Goal: Information Seeking & Learning: Learn about a topic

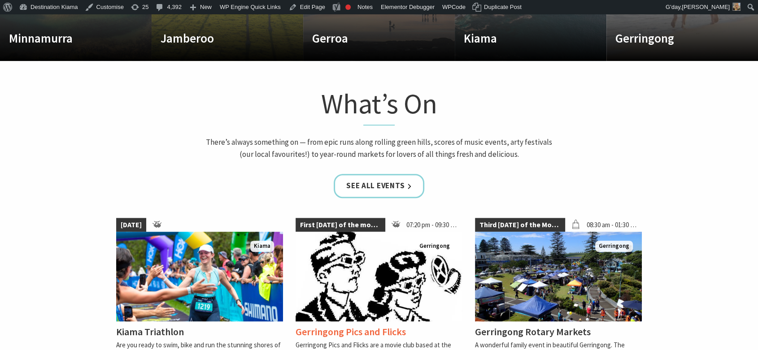
scroll to position [698, 0]
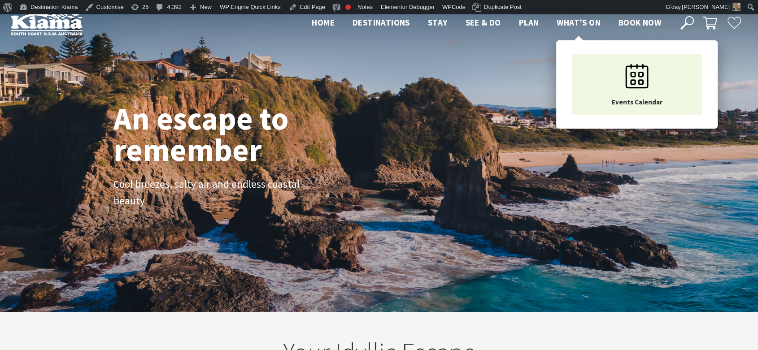
click at [574, 18] on span "What’s On" at bounding box center [579, 22] width 44 height 11
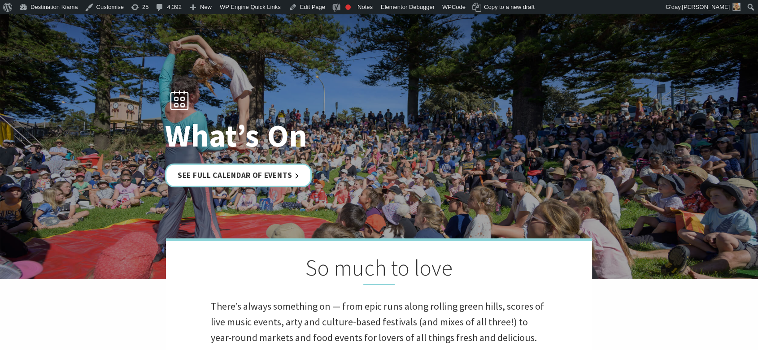
scroll to position [100, 0]
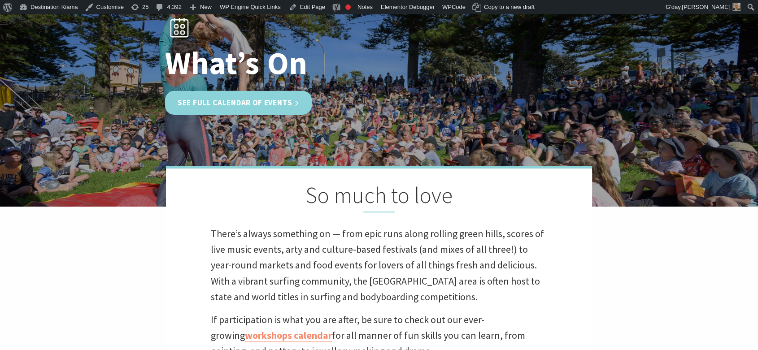
click at [271, 95] on link "See Full Calendar of Events" at bounding box center [238, 103] width 147 height 24
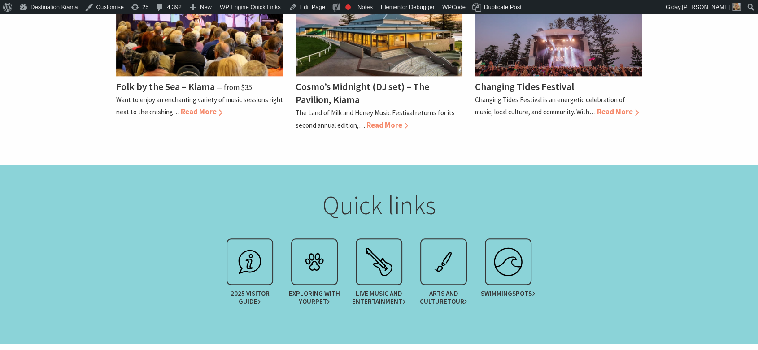
scroll to position [997, 0]
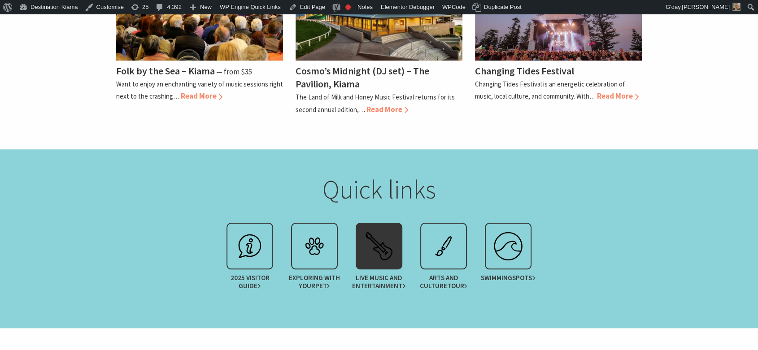
click at [383, 282] on span "Entertainment" at bounding box center [379, 286] width 54 height 8
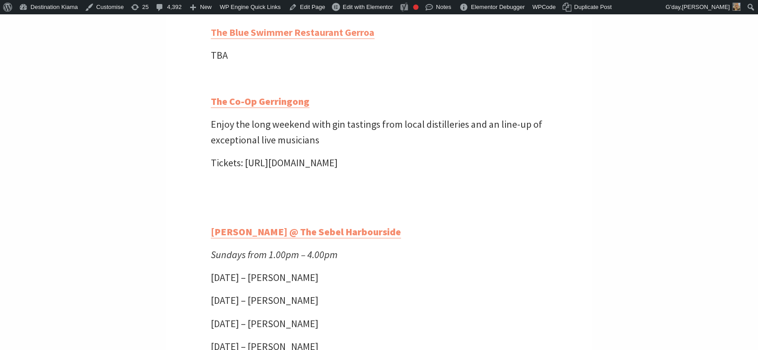
scroll to position [2592, 0]
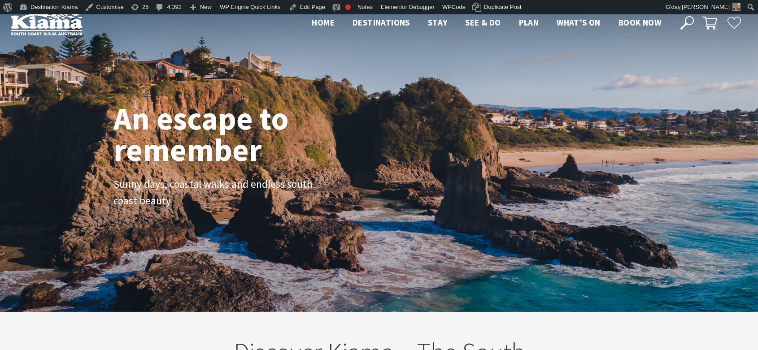
scroll to position [997, 0]
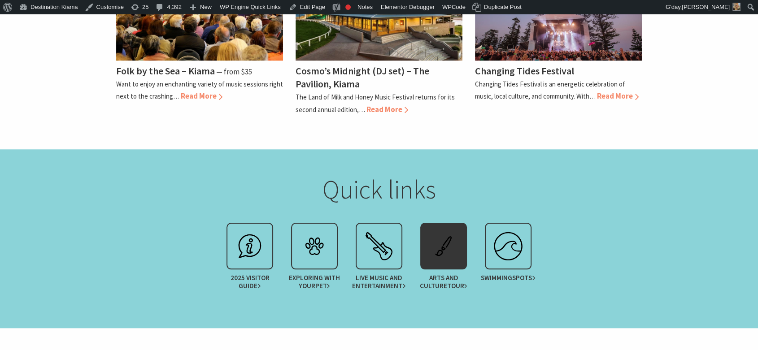
click at [449, 274] on span "Arts and Culture Tour" at bounding box center [443, 282] width 56 height 16
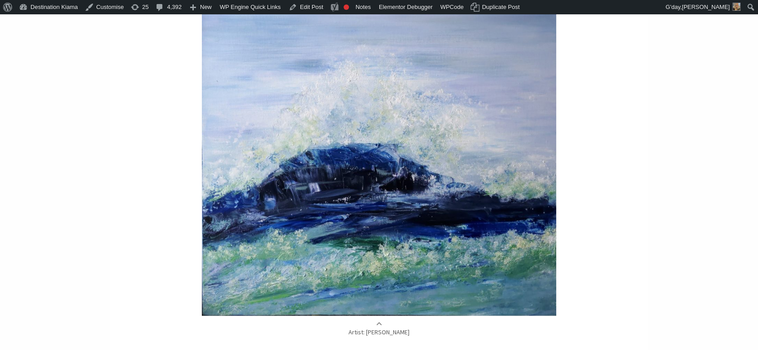
scroll to position [1944, 0]
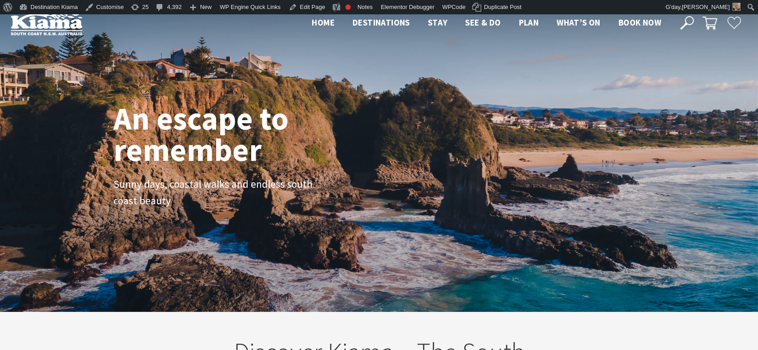
scroll to position [997, 0]
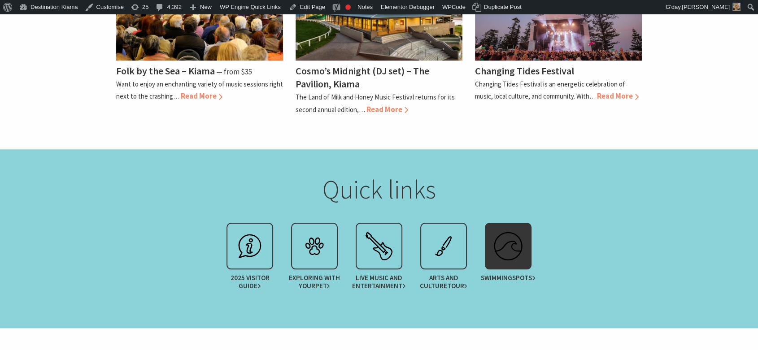
click at [512, 274] on span "spots" at bounding box center [523, 278] width 23 height 8
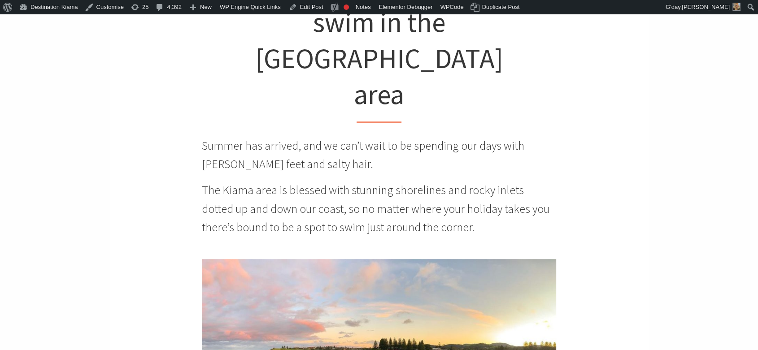
scroll to position [548, 0]
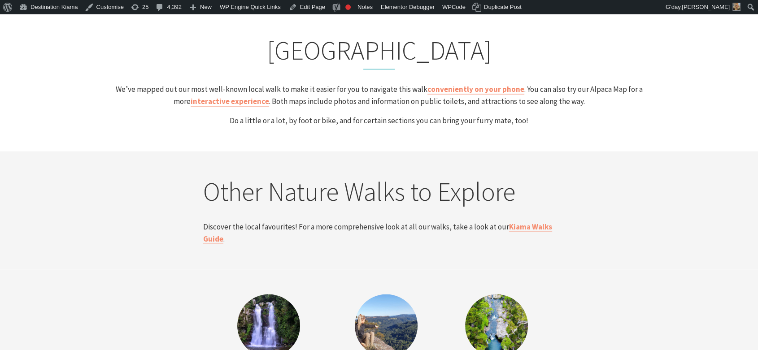
scroll to position [1894, 0]
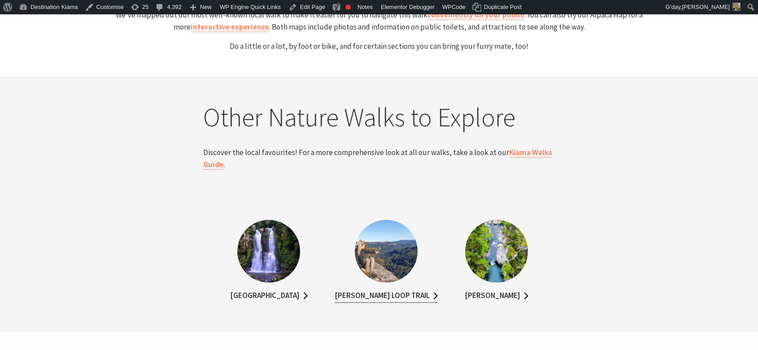
click at [405, 290] on link "[PERSON_NAME] Loop Trail" at bounding box center [386, 296] width 103 height 13
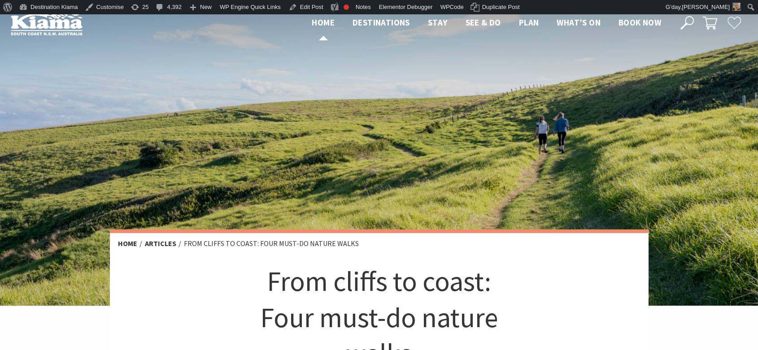
click at [316, 22] on span "Home" at bounding box center [323, 22] width 23 height 11
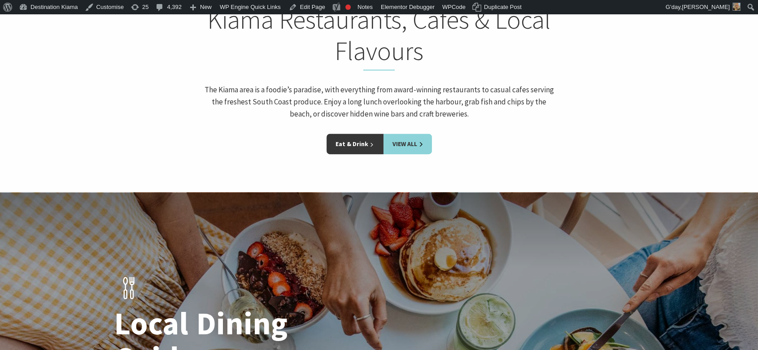
scroll to position [1446, 0]
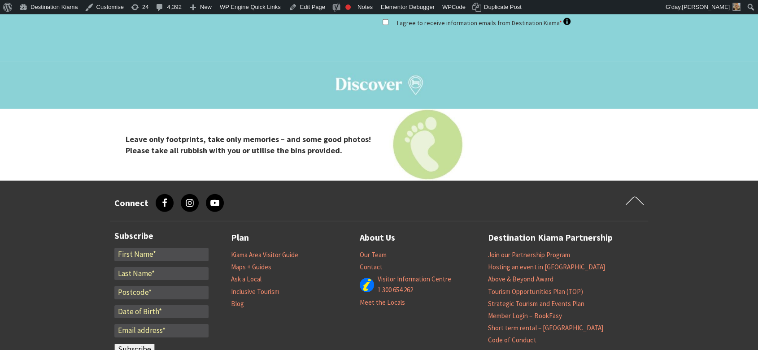
scroll to position [2592, 0]
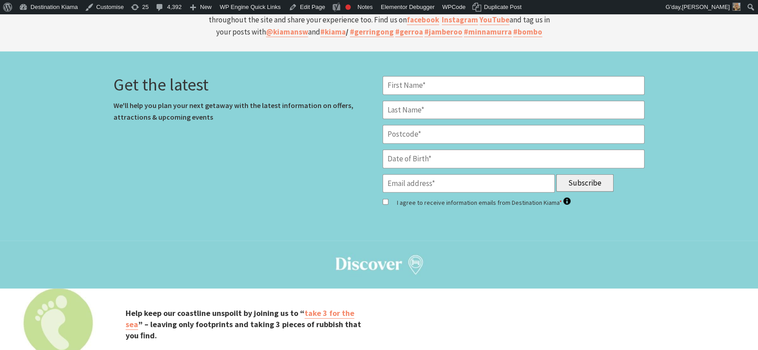
scroll to position [2495, 0]
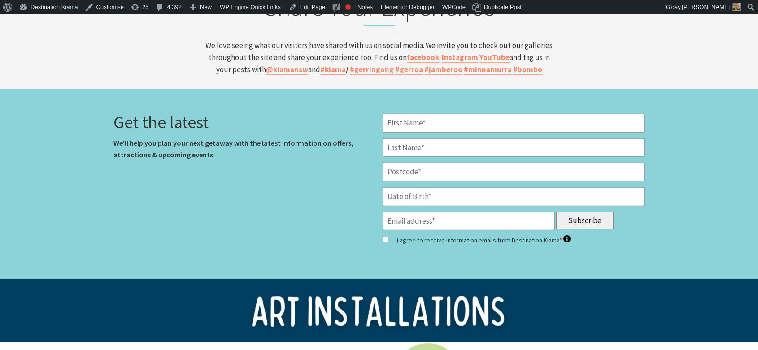
scroll to position [2540, 0]
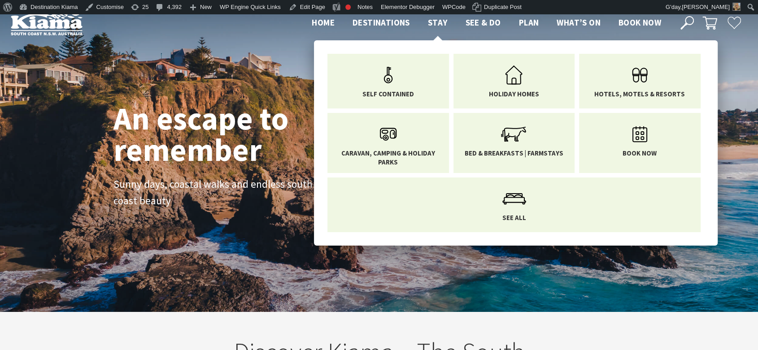
click at [434, 22] on span "Stay" at bounding box center [438, 22] width 20 height 11
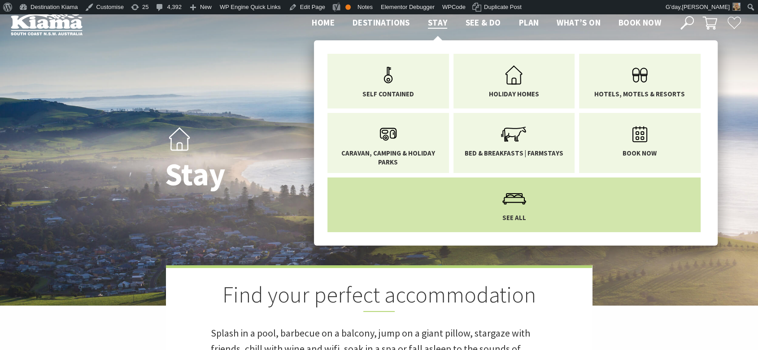
click at [516, 204] on icon "Main Menu" at bounding box center [514, 198] width 29 height 29
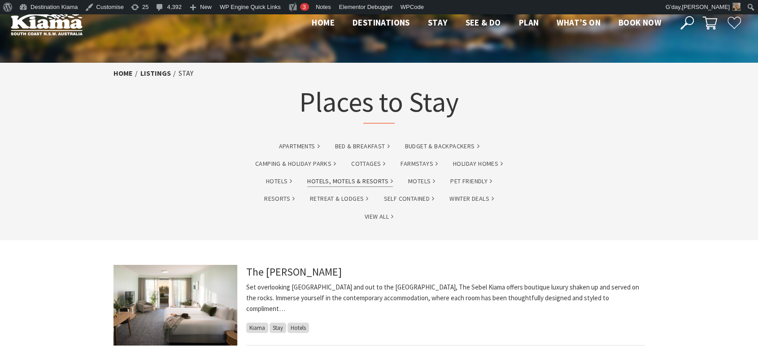
click at [365, 182] on link "Hotels, Motels & Resorts" at bounding box center [350, 181] width 86 height 10
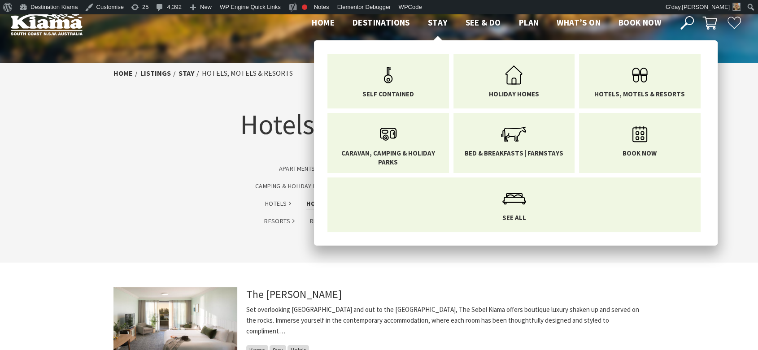
click at [437, 25] on span "Stay" at bounding box center [438, 22] width 20 height 11
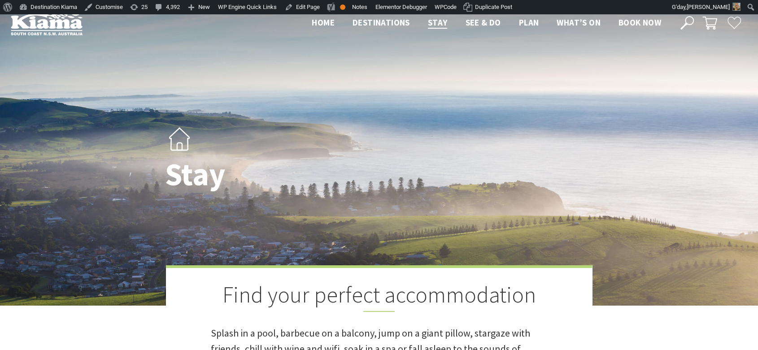
click at [492, 129] on div "Stay" at bounding box center [379, 160] width 435 height 92
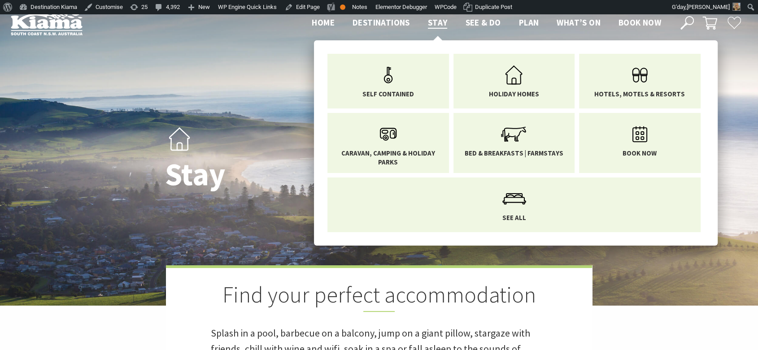
click at [437, 26] on span "Stay" at bounding box center [438, 22] width 20 height 11
click at [438, 20] on span "Stay" at bounding box center [438, 22] width 20 height 11
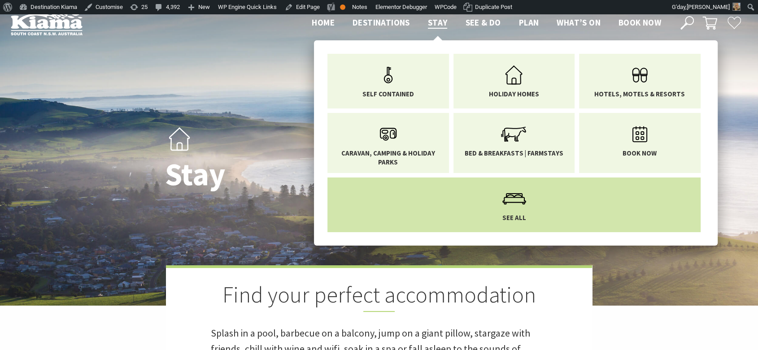
click at [516, 209] on icon "Main Menu" at bounding box center [514, 198] width 29 height 29
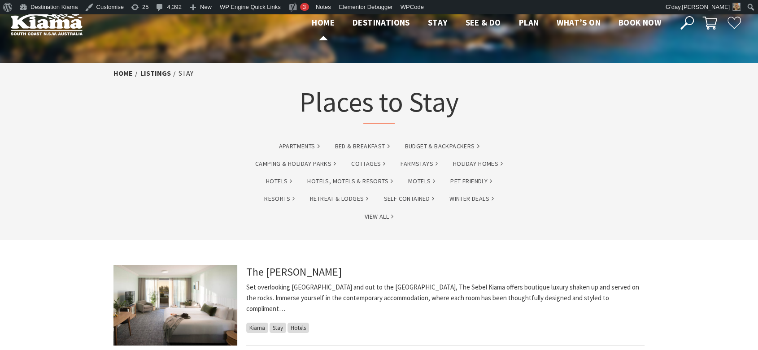
click at [328, 20] on span "Home" at bounding box center [323, 22] width 23 height 11
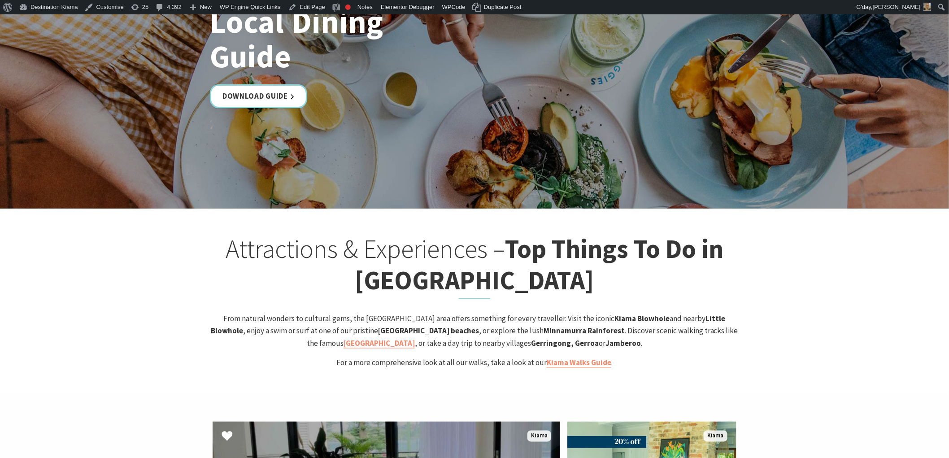
scroll to position [1752, 0]
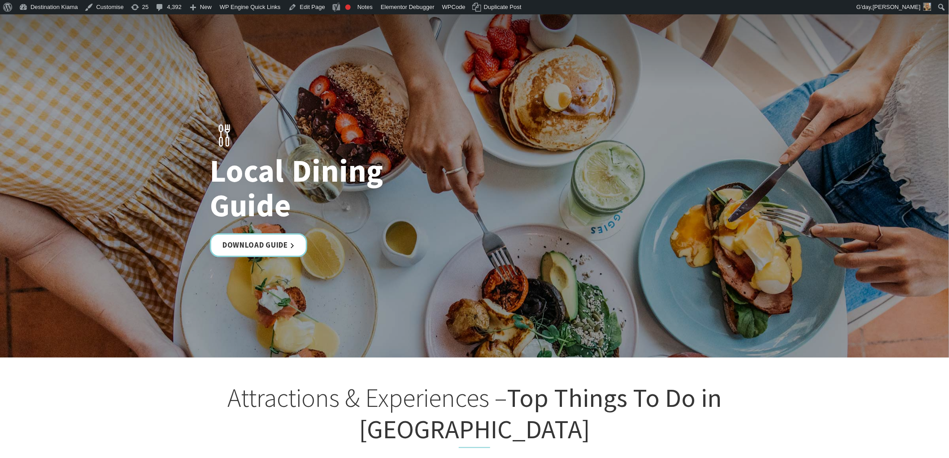
scroll to position [1744, 0]
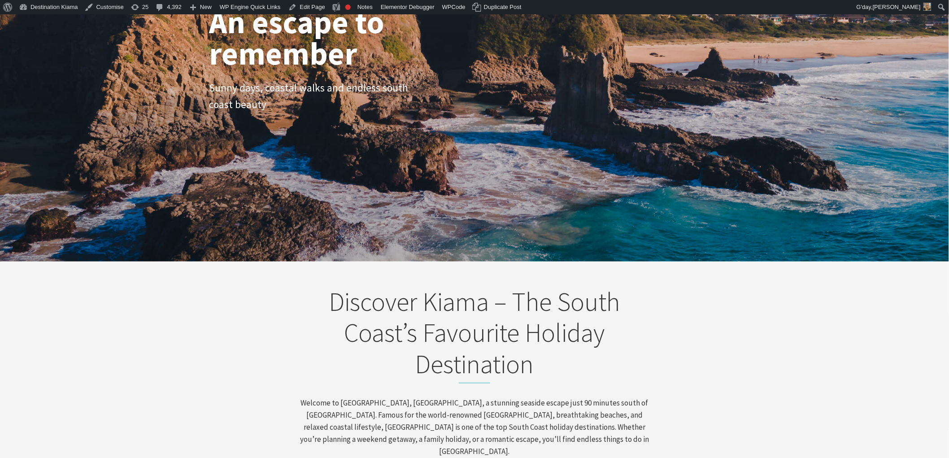
scroll to position [249, 0]
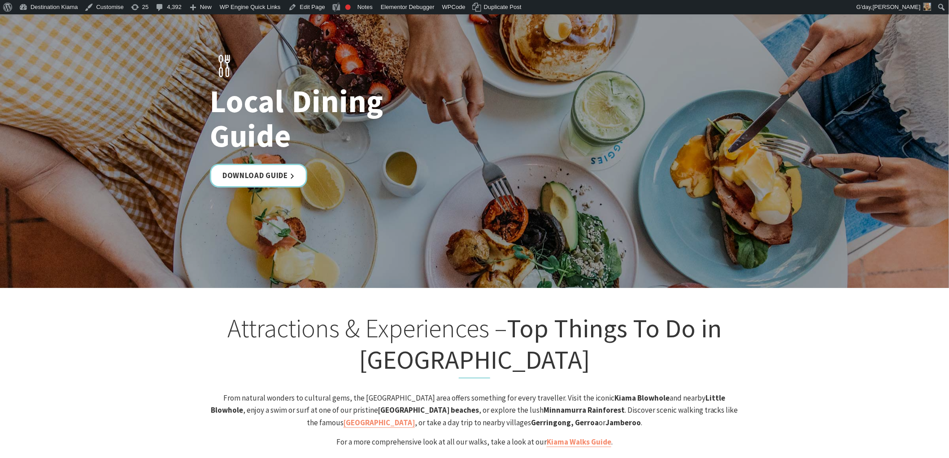
scroll to position [1695, 0]
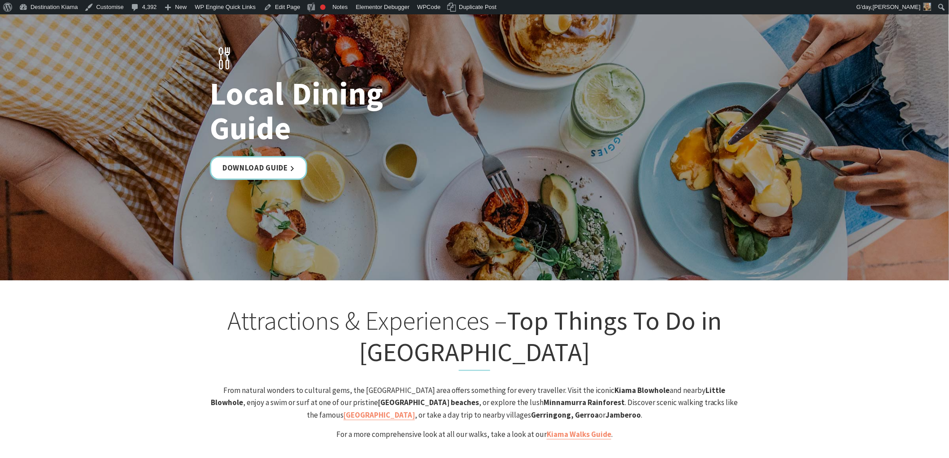
scroll to position [1695, 0]
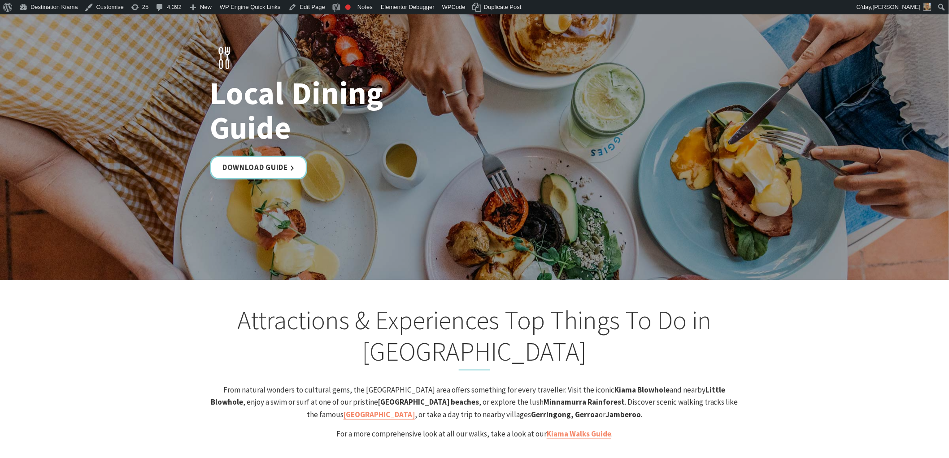
scroll to position [1695, 0]
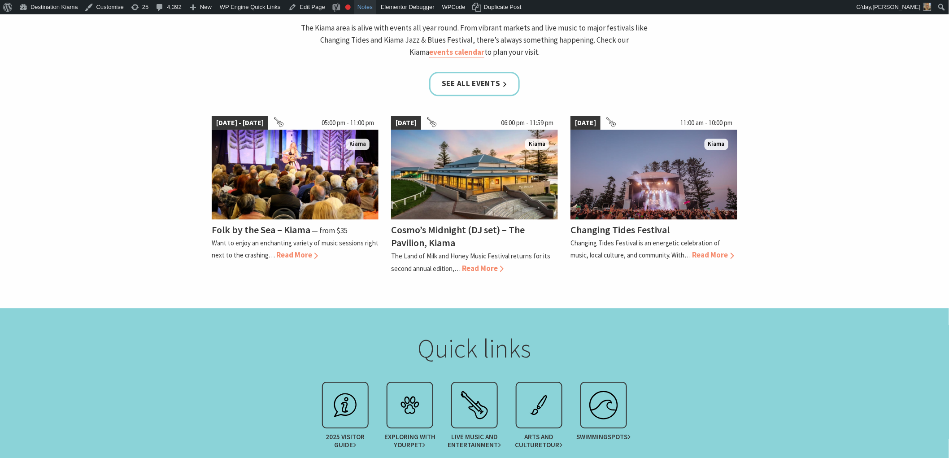
scroll to position [897, 0]
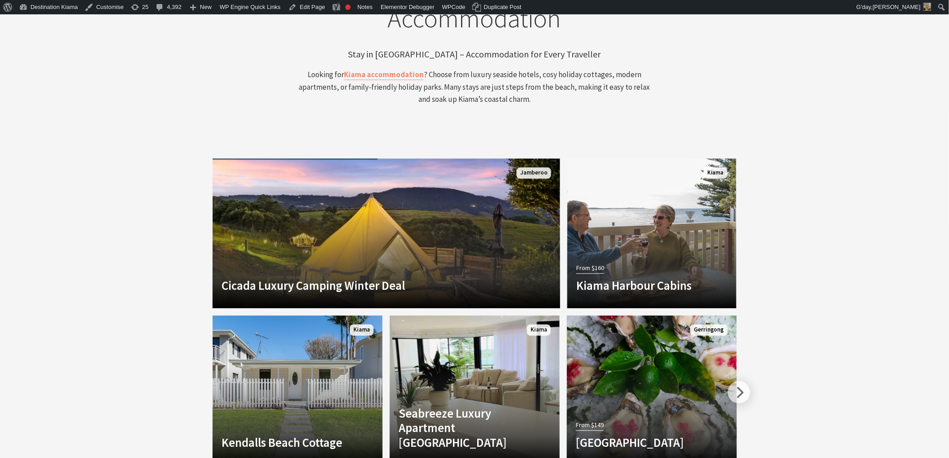
scroll to position [2193, 0]
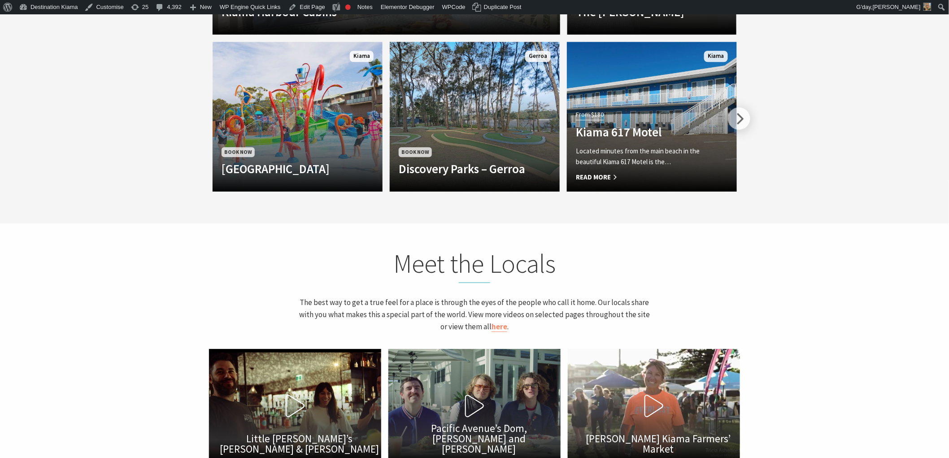
scroll to position [2443, 0]
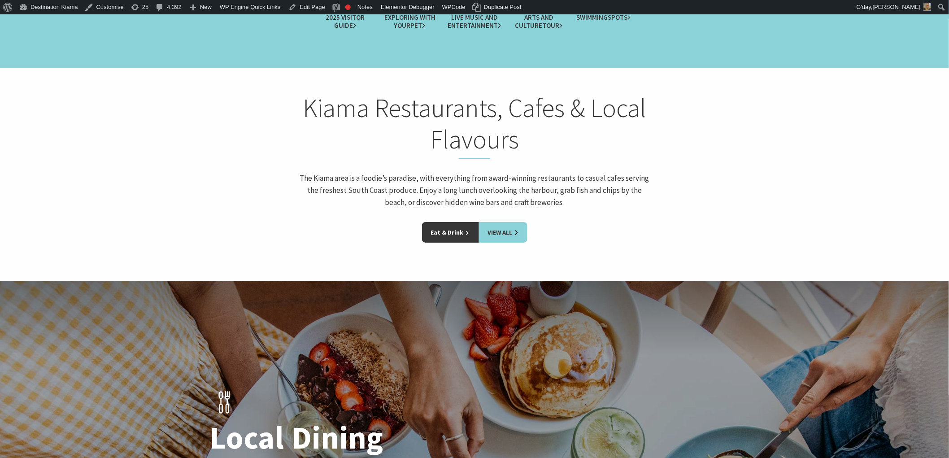
scroll to position [1396, 0]
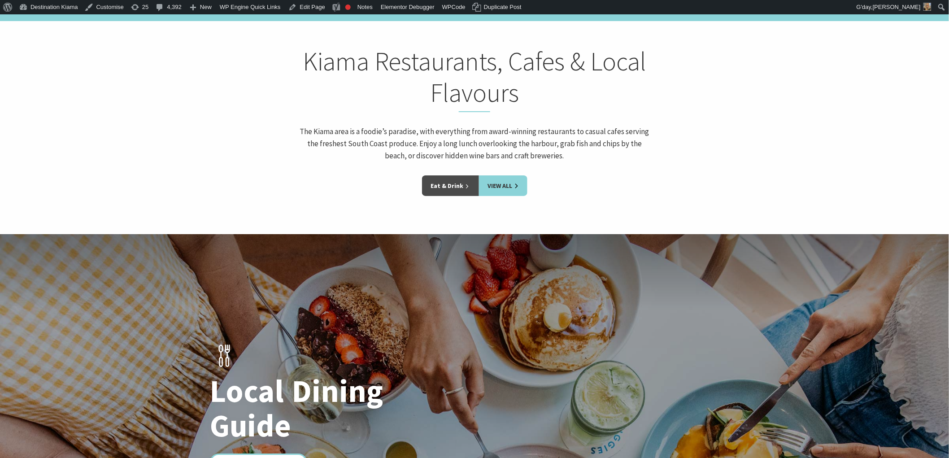
click at [454, 175] on link "Eat & Drink" at bounding box center [450, 185] width 57 height 21
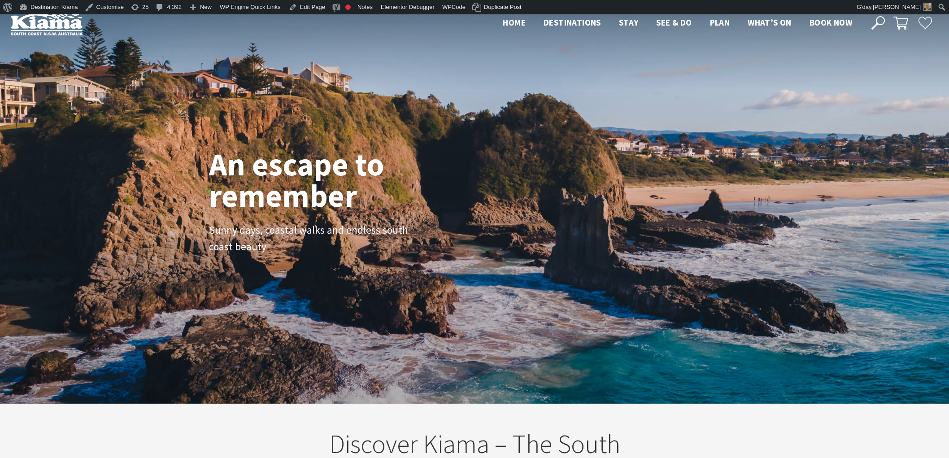
scroll to position [1397, 0]
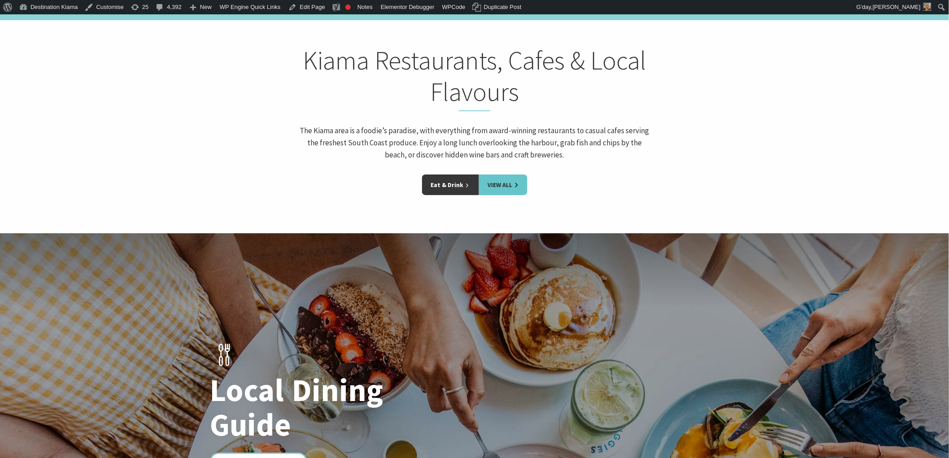
click at [490, 175] on link "View All" at bounding box center [503, 185] width 48 height 21
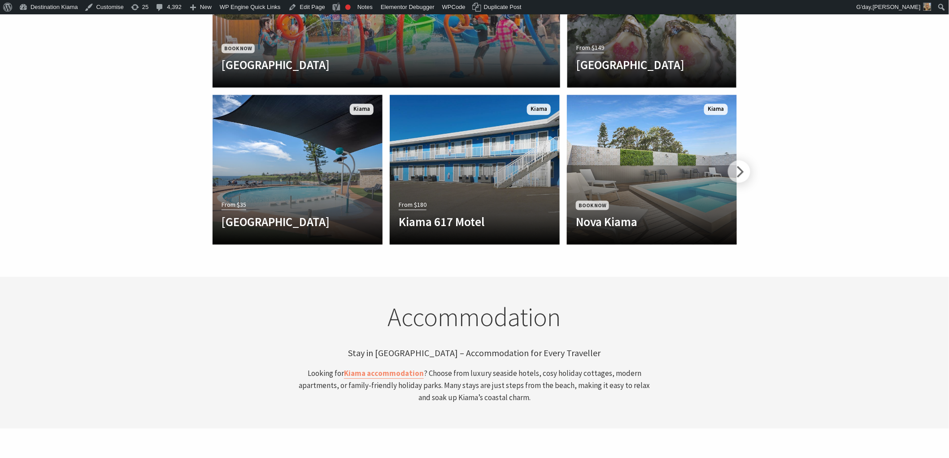
scroll to position [2245, 0]
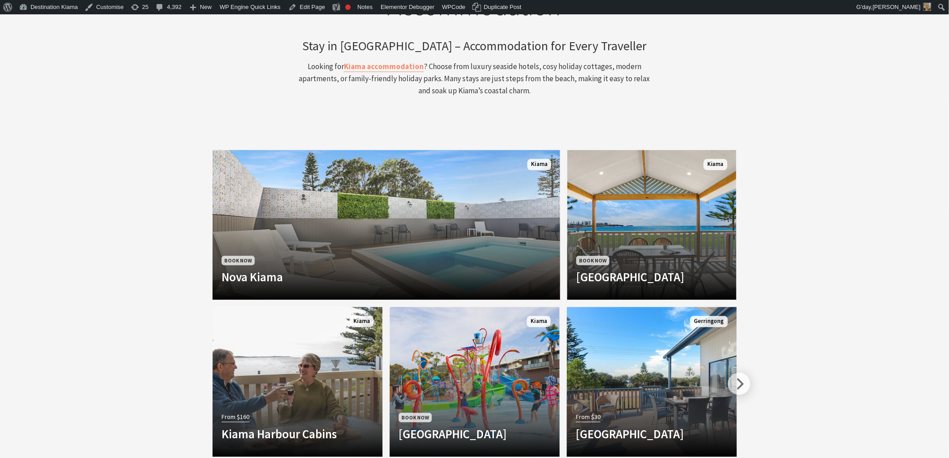
scroll to position [2193, 0]
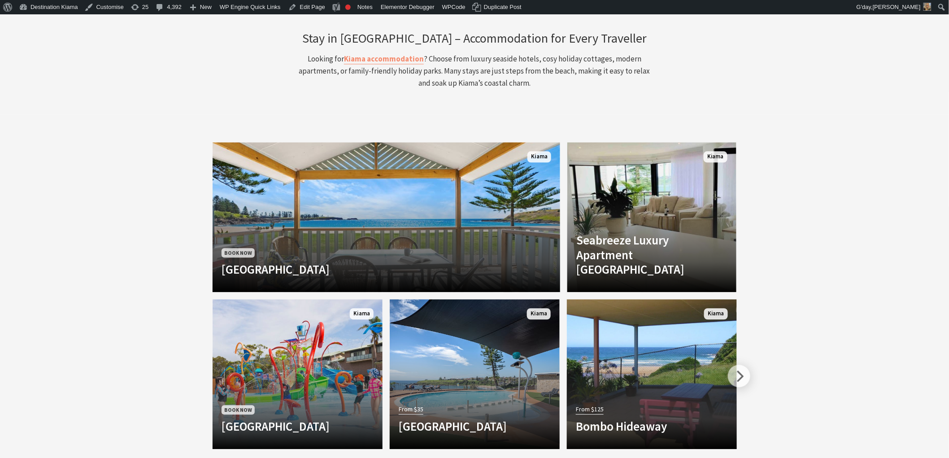
scroll to position [2193, 0]
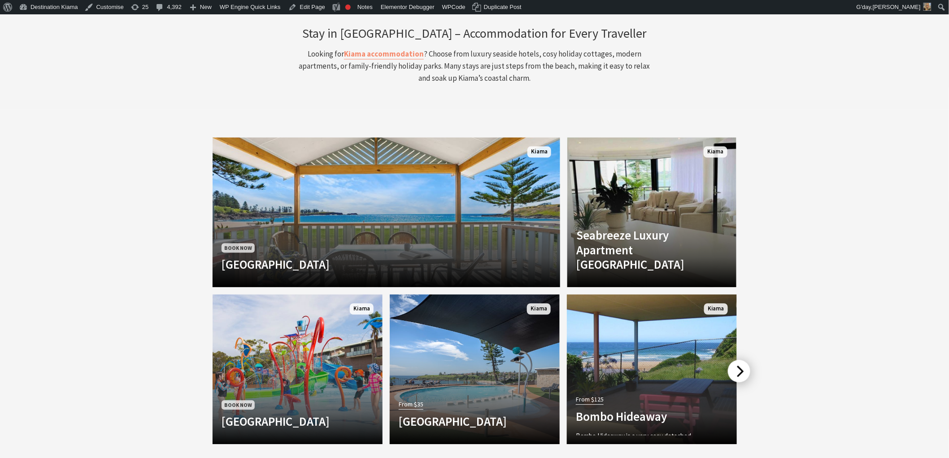
click at [734, 360] on div at bounding box center [739, 371] width 22 height 22
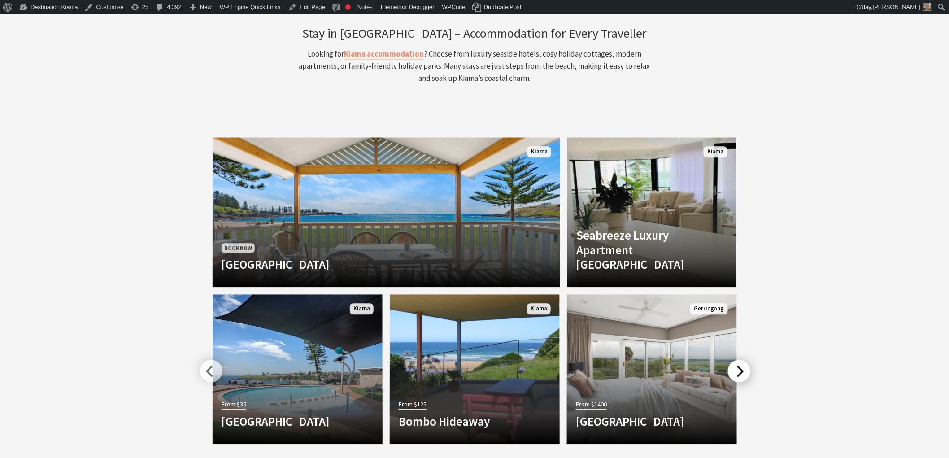
click at [734, 360] on div at bounding box center [739, 371] width 22 height 22
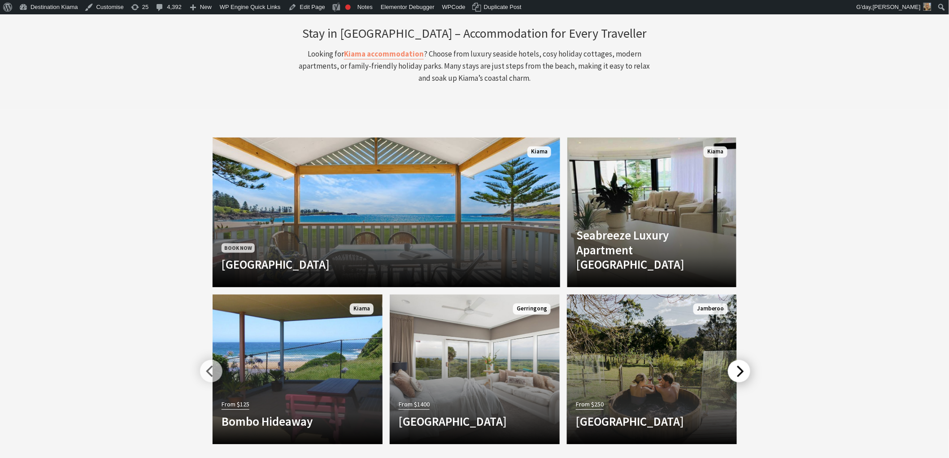
click at [734, 360] on div at bounding box center [739, 371] width 22 height 22
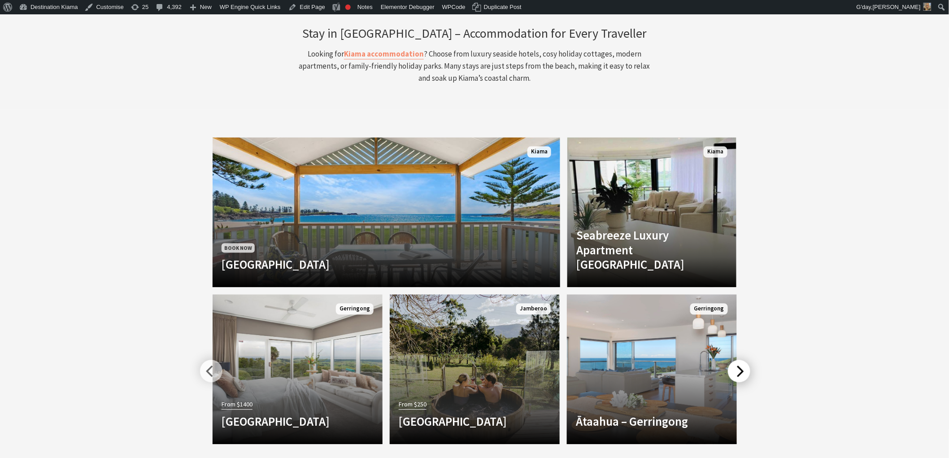
click at [734, 360] on div at bounding box center [739, 371] width 22 height 22
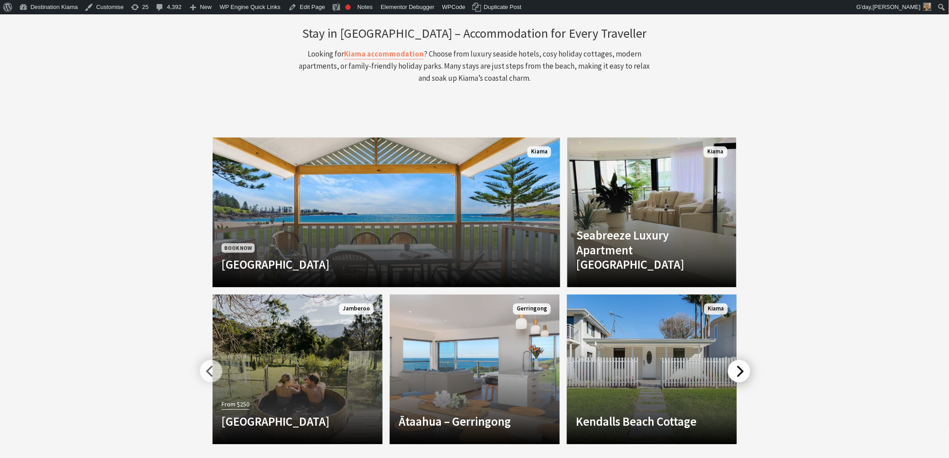
click at [734, 360] on div at bounding box center [739, 371] width 22 height 22
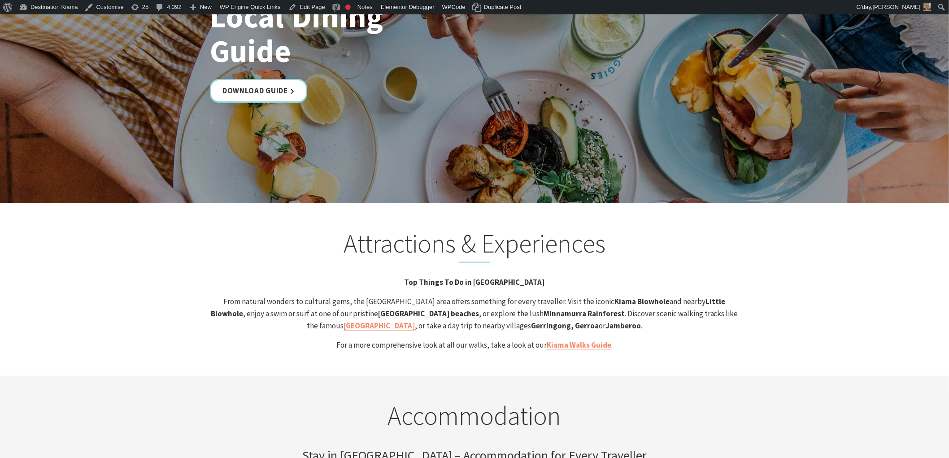
scroll to position [1795, 0]
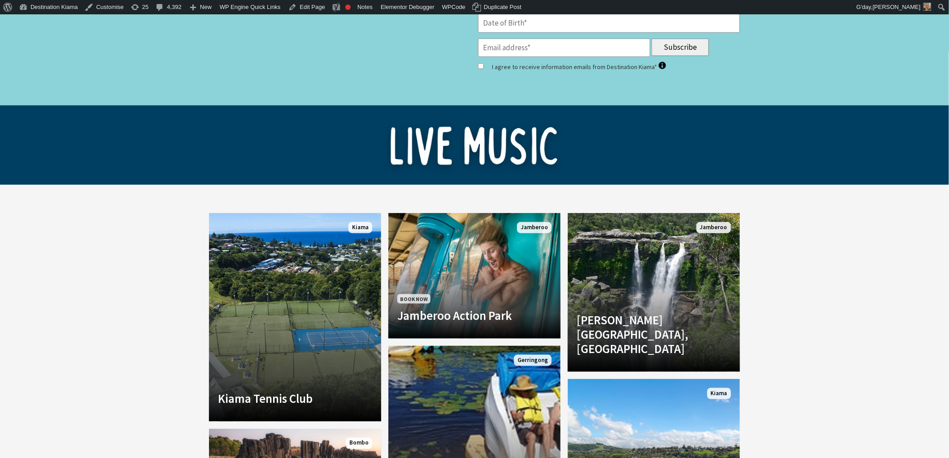
scroll to position [3240, 0]
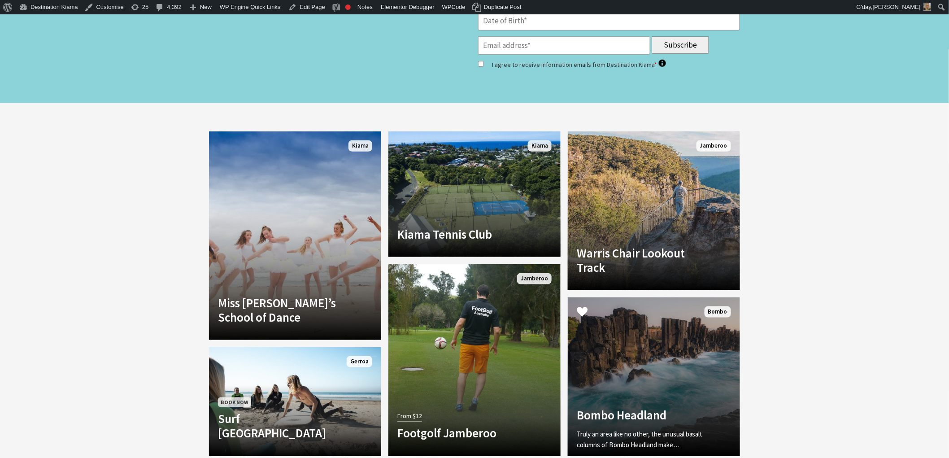
scroll to position [3191, 0]
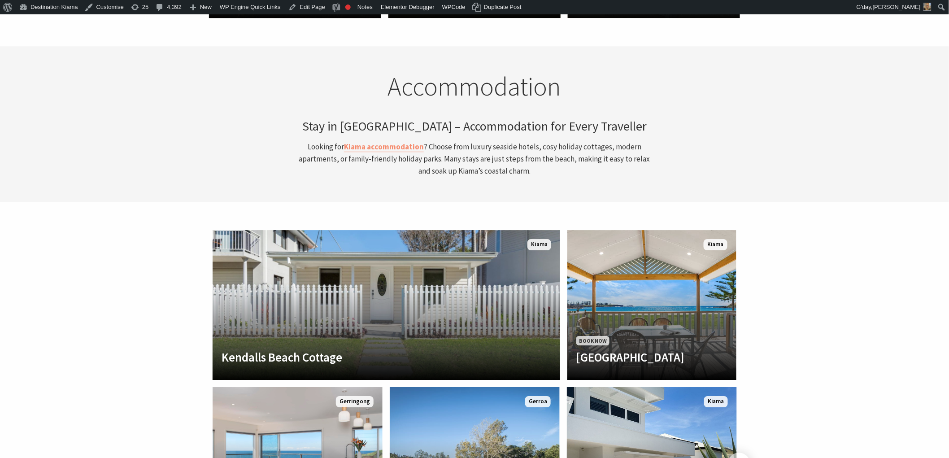
scroll to position [2343, 0]
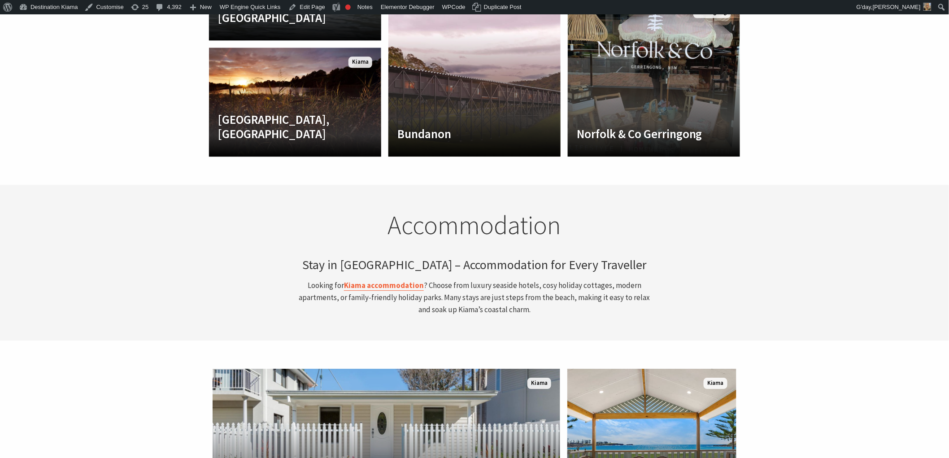
click at [413, 280] on strong "Kiama accommodation" at bounding box center [384, 285] width 80 height 10
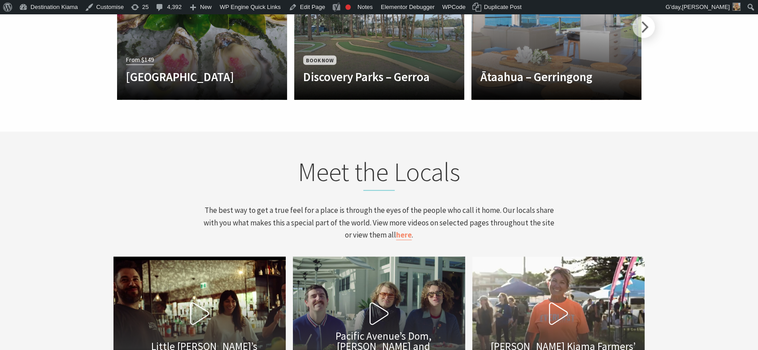
scroll to position [2828, 0]
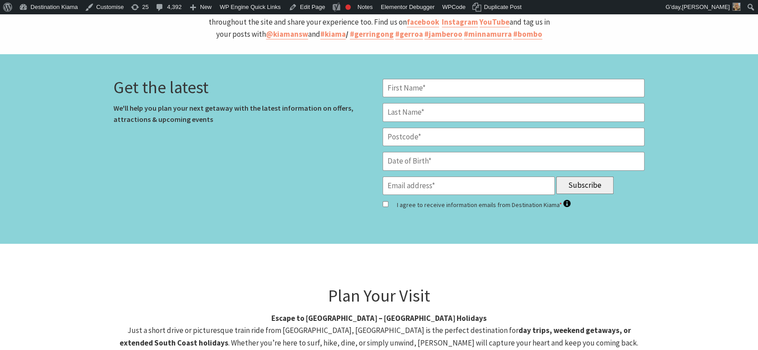
scroll to position [3041, 0]
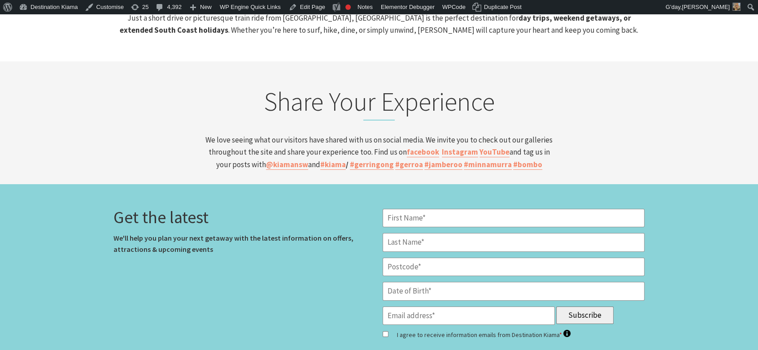
scroll to position [2991, 0]
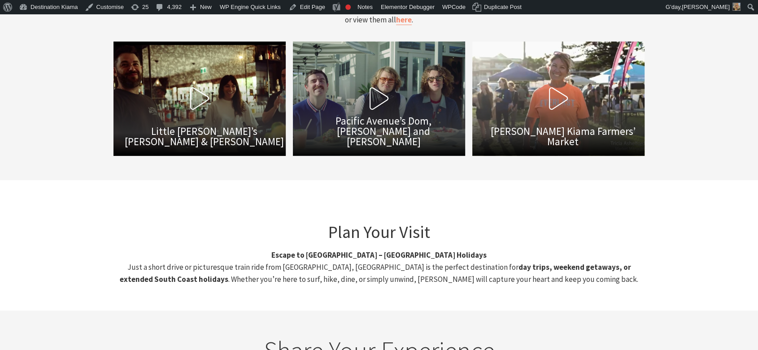
click at [398, 222] on h3 "Plan Your Visit" at bounding box center [379, 232] width 531 height 21
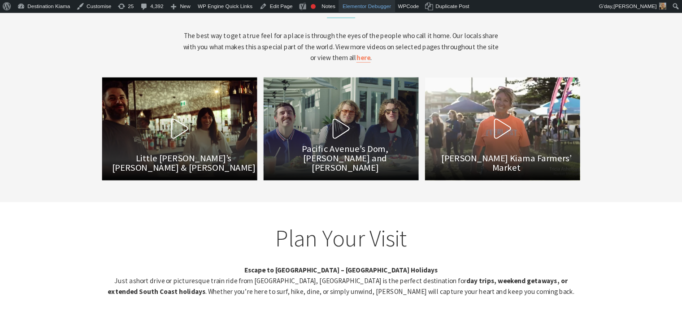
scroll to position [2946, 0]
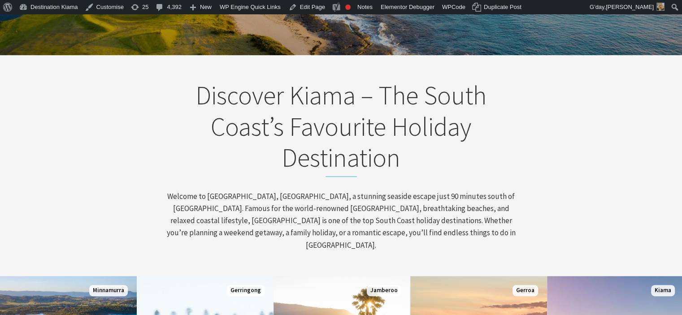
scroll to position [135, 0]
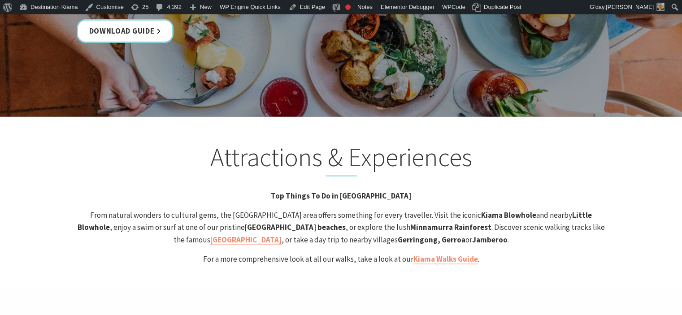
scroll to position [1705, 0]
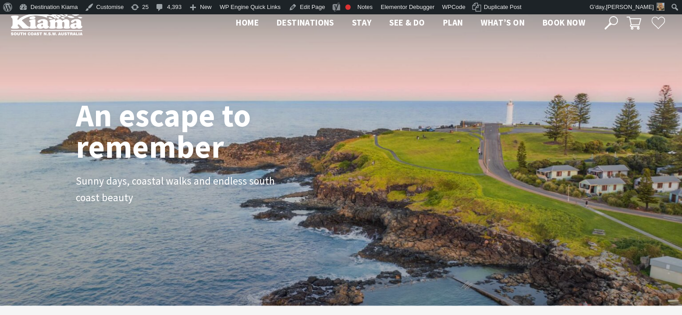
scroll to position [1, 0]
